Goal: Information Seeking & Learning: Learn about a topic

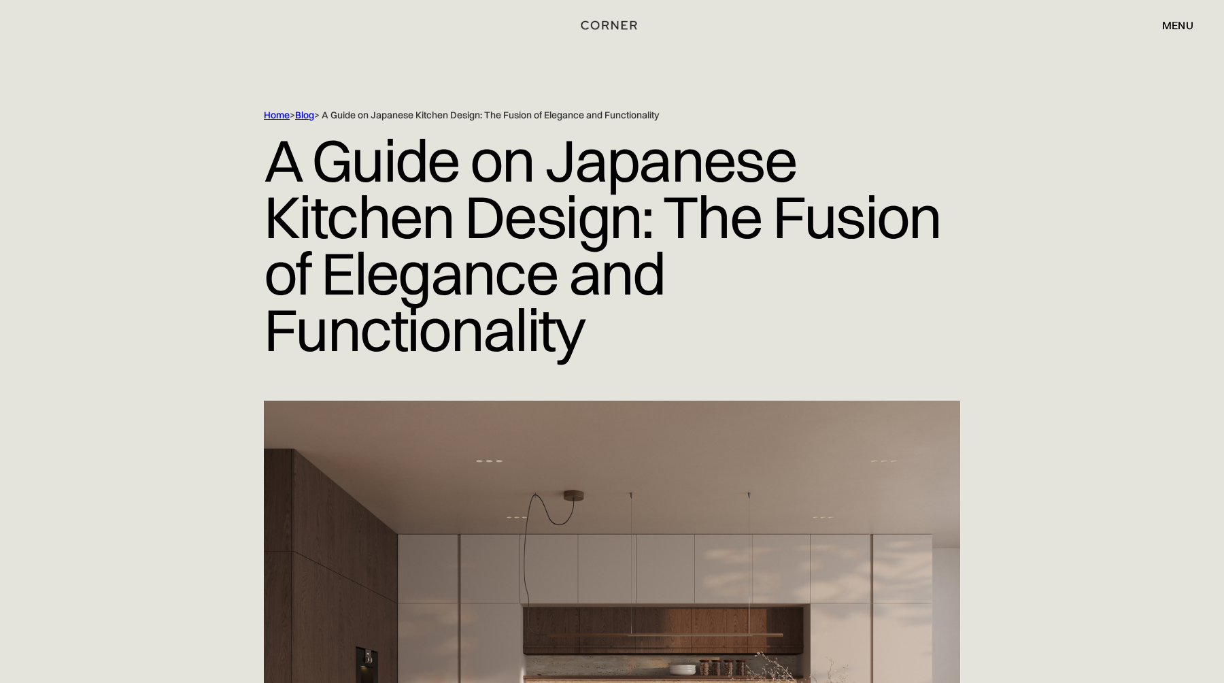
click at [309, 118] on link "Blog" at bounding box center [304, 115] width 19 height 12
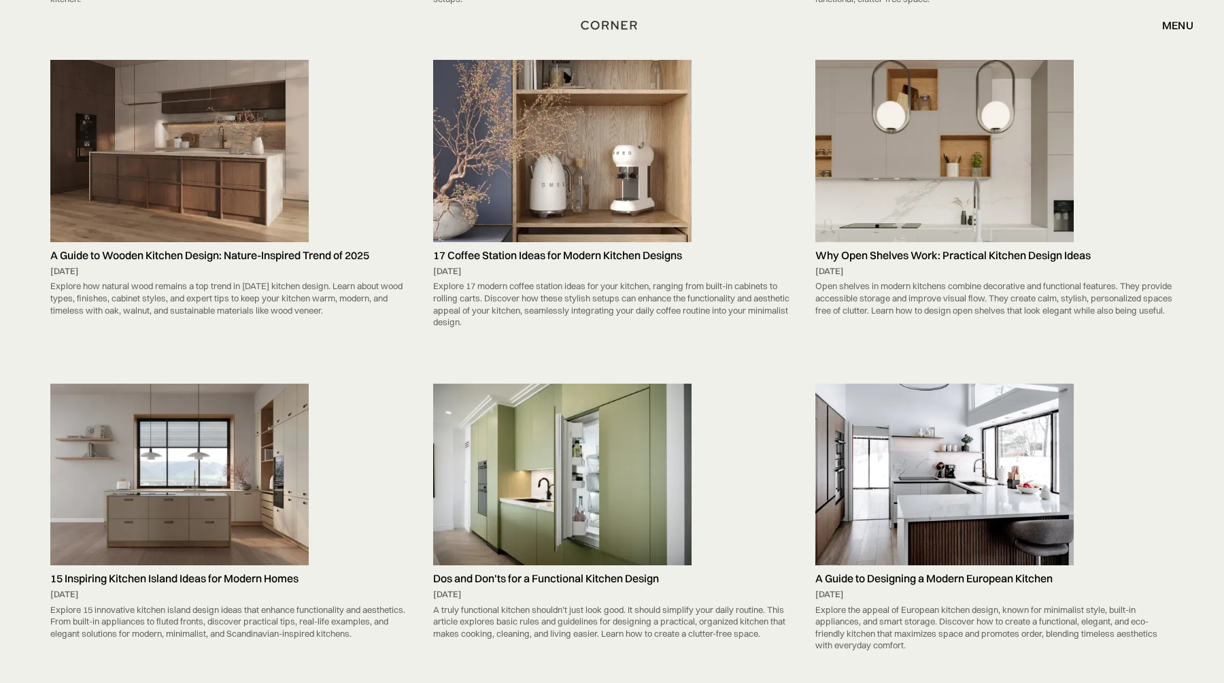
scroll to position [2142, 0]
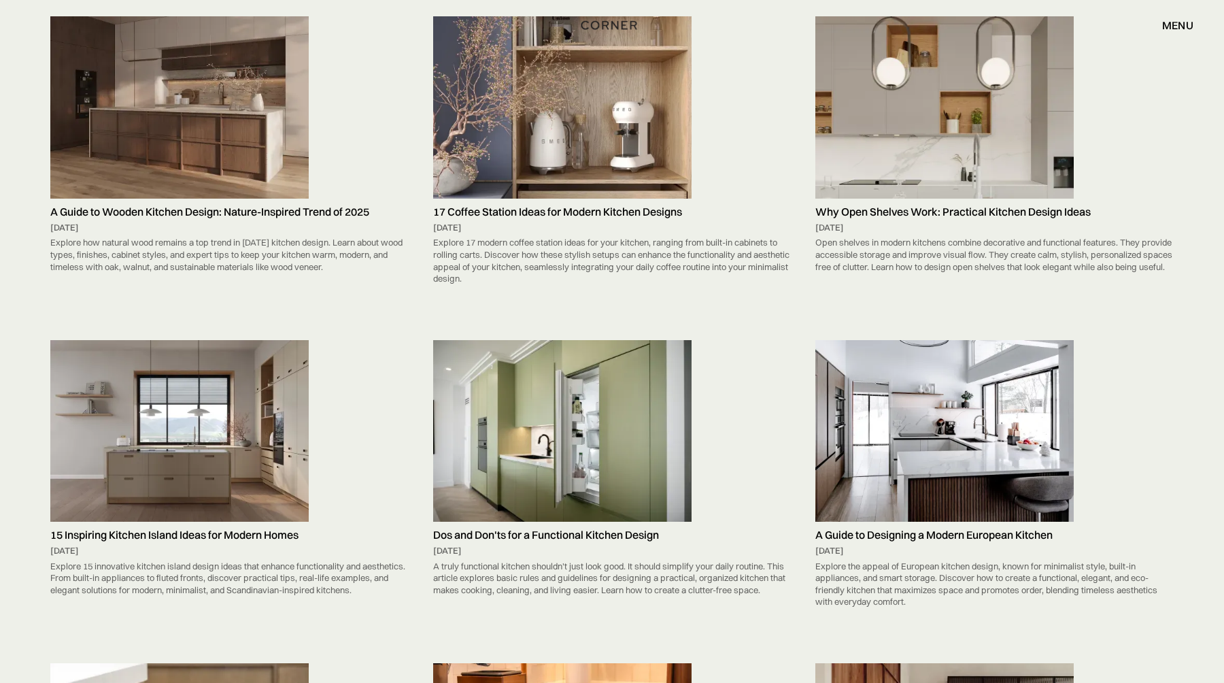
click at [203, 167] on img at bounding box center [179, 107] width 258 height 182
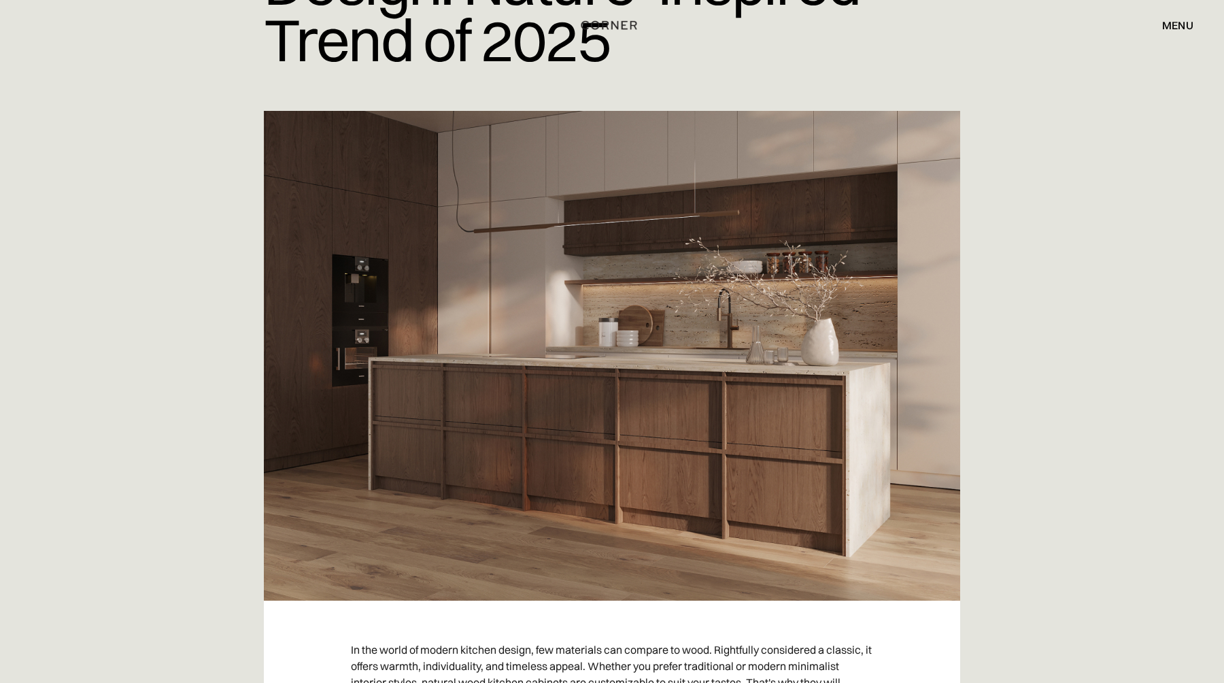
scroll to position [236, 0]
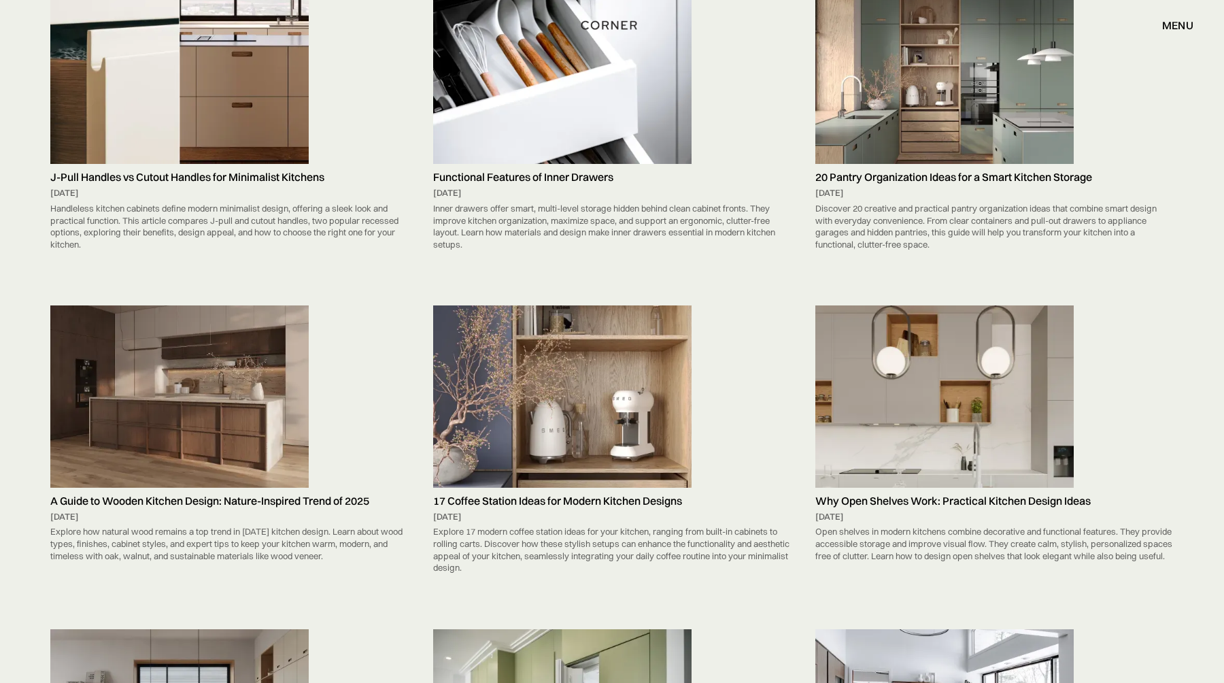
scroll to position [1853, 0]
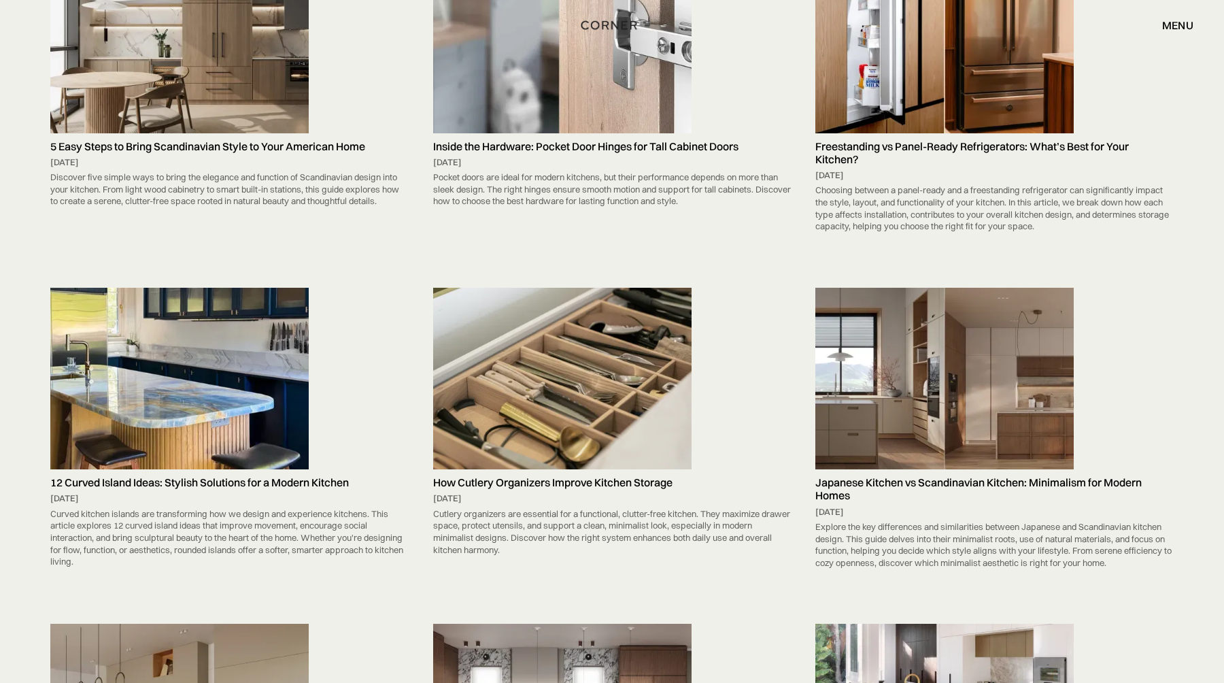
scroll to position [891, 0]
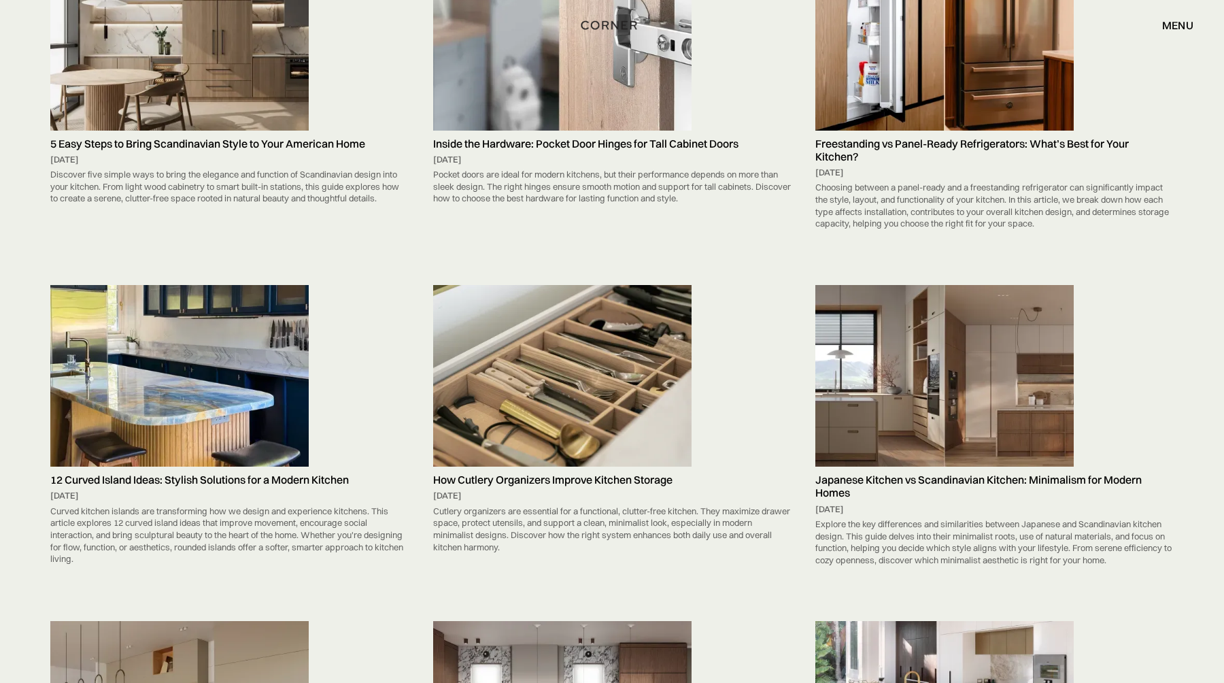
click at [939, 479] on h5 "Japanese Kitchen vs Scandinavian Kitchen: Minimalism for Modern Homes" at bounding box center [994, 486] width 358 height 26
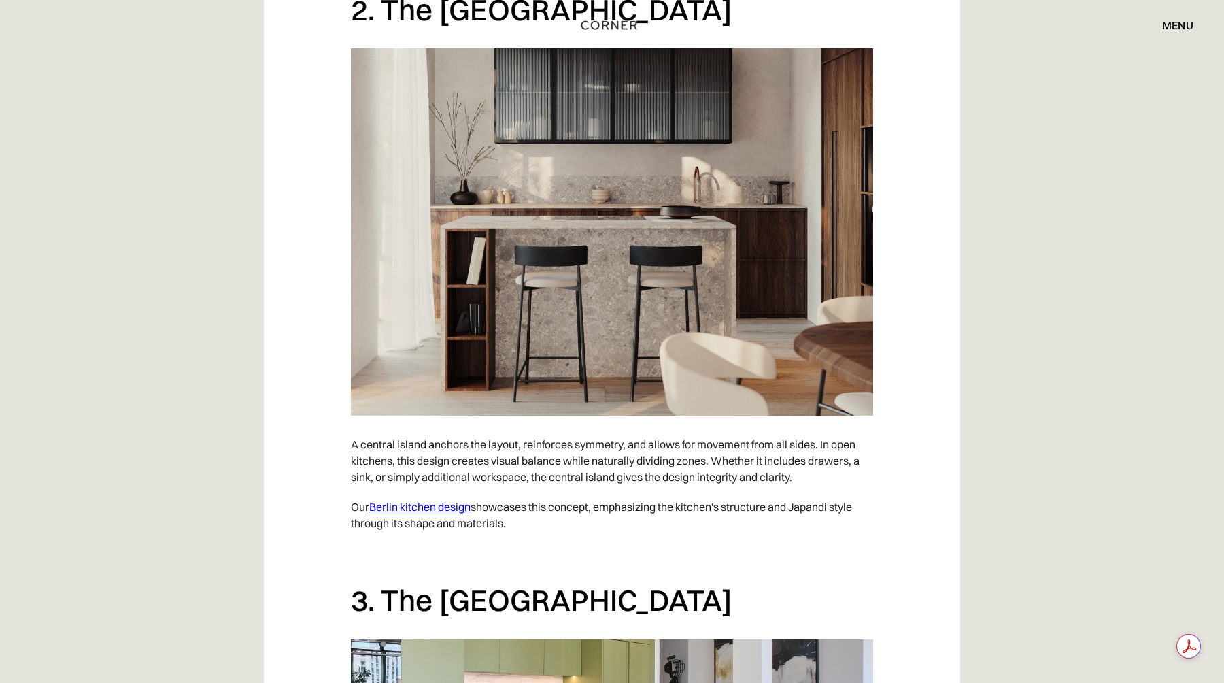
scroll to position [1633, 0]
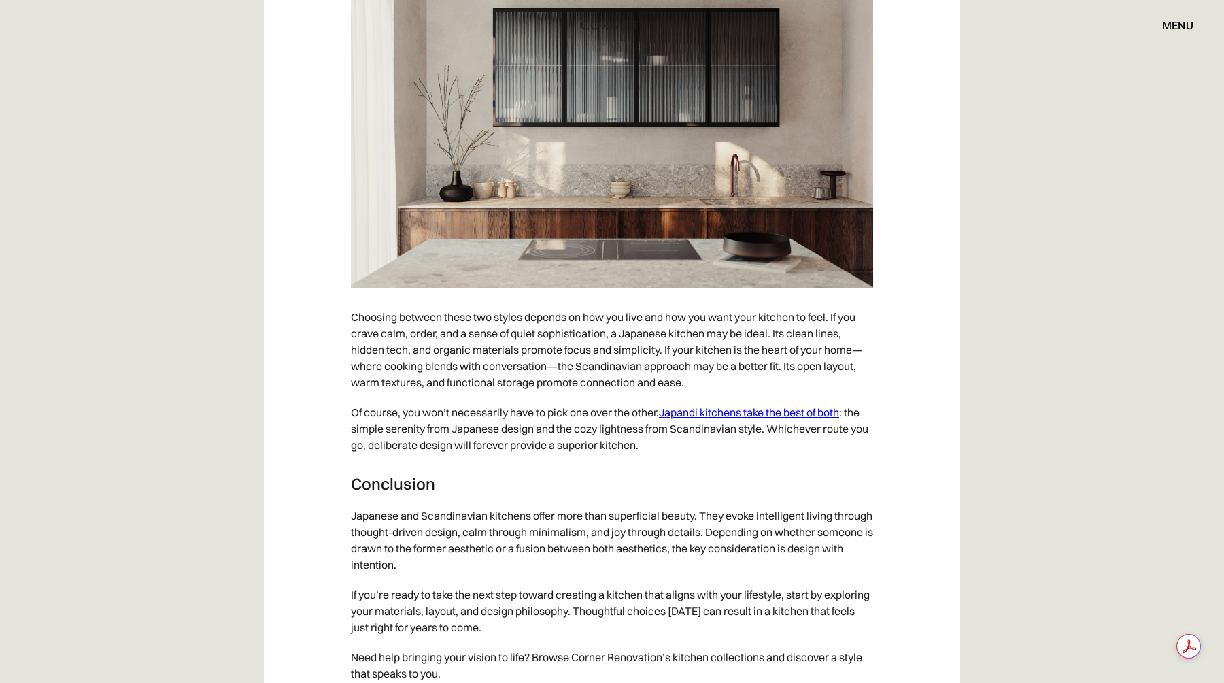
scroll to position [8501, 0]
